Goal: Find specific page/section: Find specific page/section

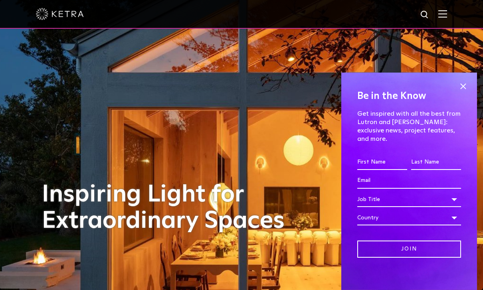
click at [469, 83] on div "Be in the Know Get inspired with all the best from Lutron and [PERSON_NAME]: ex…" at bounding box center [409, 182] width 136 height 218
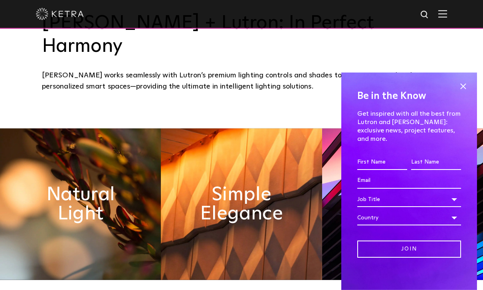
scroll to position [315, 0]
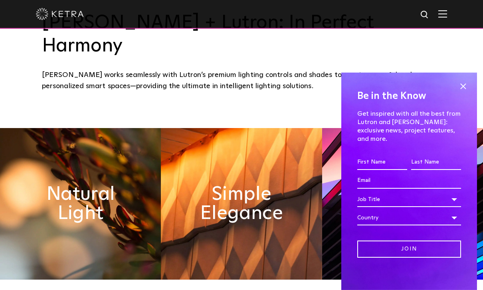
click at [466, 93] on span at bounding box center [463, 87] width 12 height 12
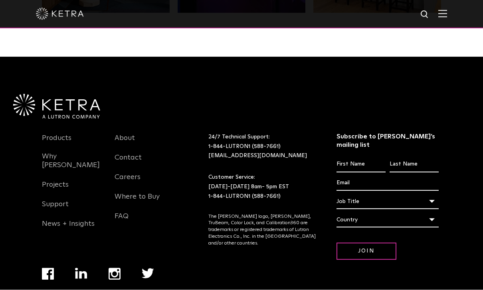
scroll to position [1677, 0]
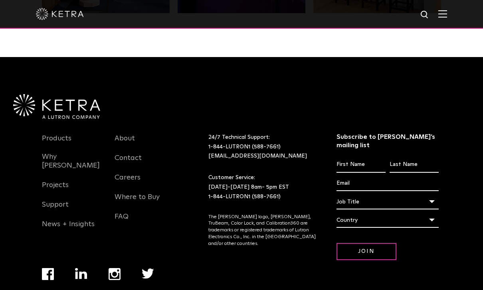
click at [129, 199] on link "Where to Buy" at bounding box center [137, 202] width 45 height 18
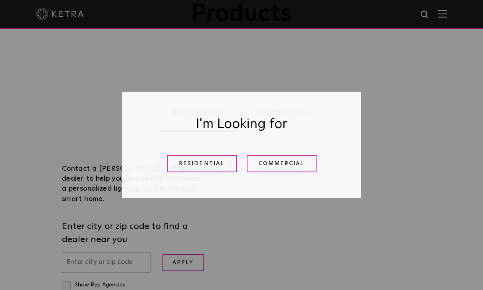
scroll to position [122, 0]
click at [180, 172] on link "Residential" at bounding box center [202, 163] width 70 height 17
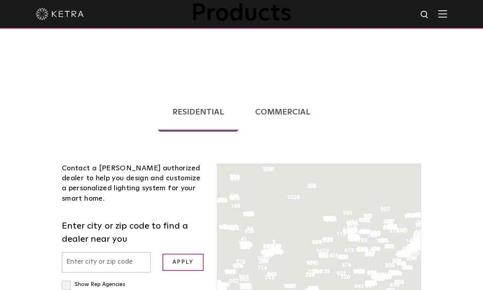
click at [75, 252] on input "text" at bounding box center [106, 262] width 89 height 20
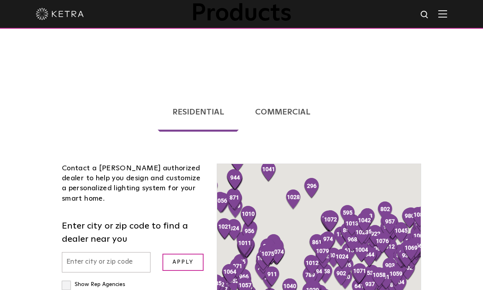
scroll to position [194, 0]
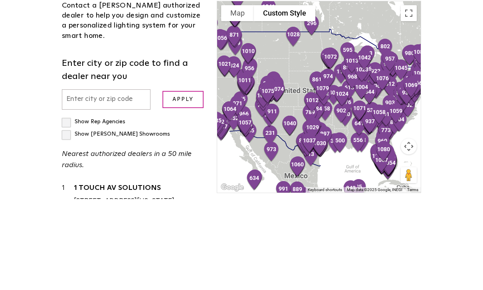
type input "20854"
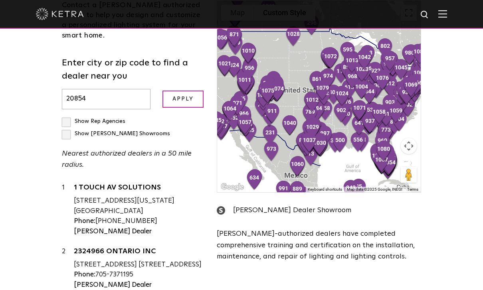
click at [191, 91] on input "Apply" at bounding box center [183, 99] width 42 height 17
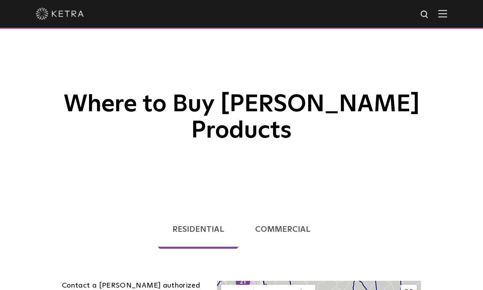
scroll to position [0, 0]
